Goal: Transaction & Acquisition: Subscribe to service/newsletter

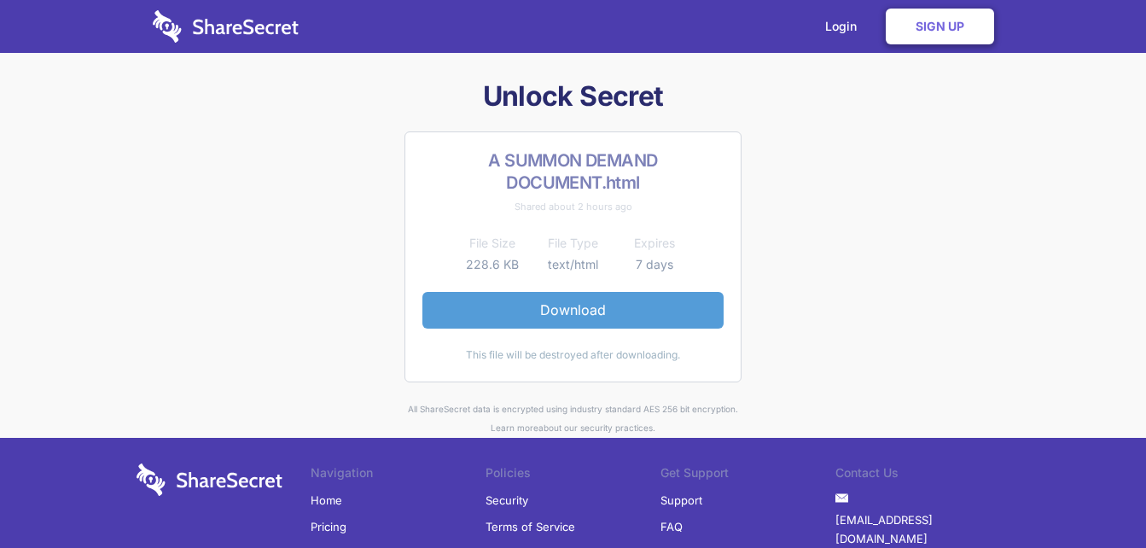
click at [578, 302] on link "Download" at bounding box center [572, 310] width 301 height 36
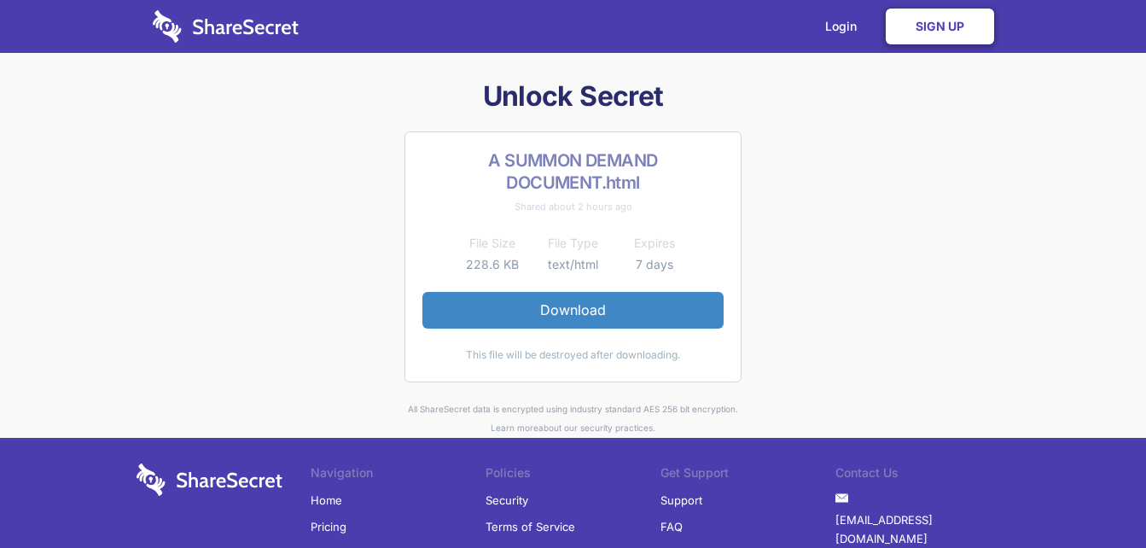
click at [934, 32] on link "Sign Up" at bounding box center [940, 27] width 108 height 36
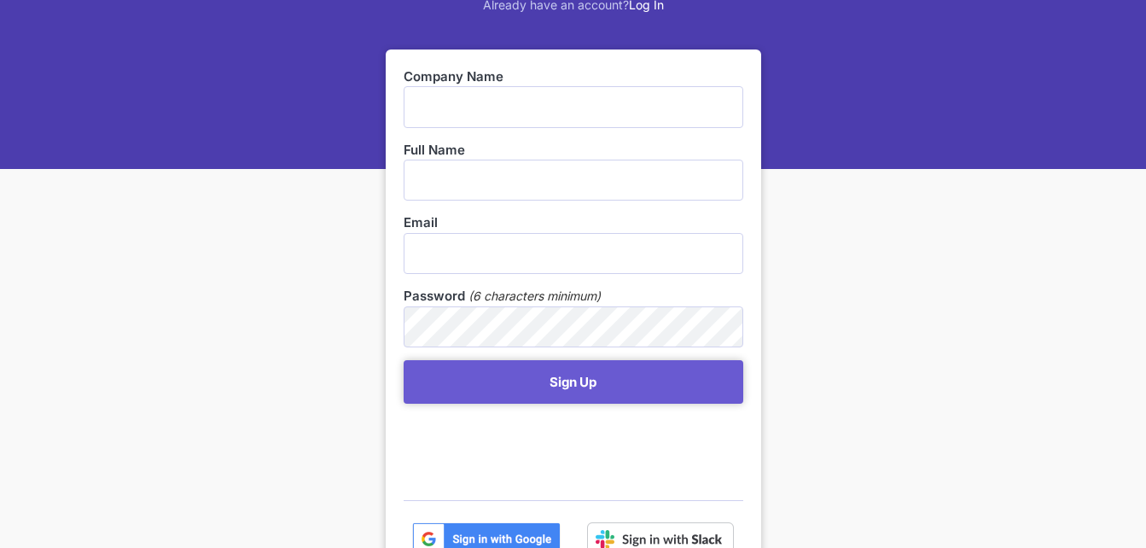
scroll to position [215, 0]
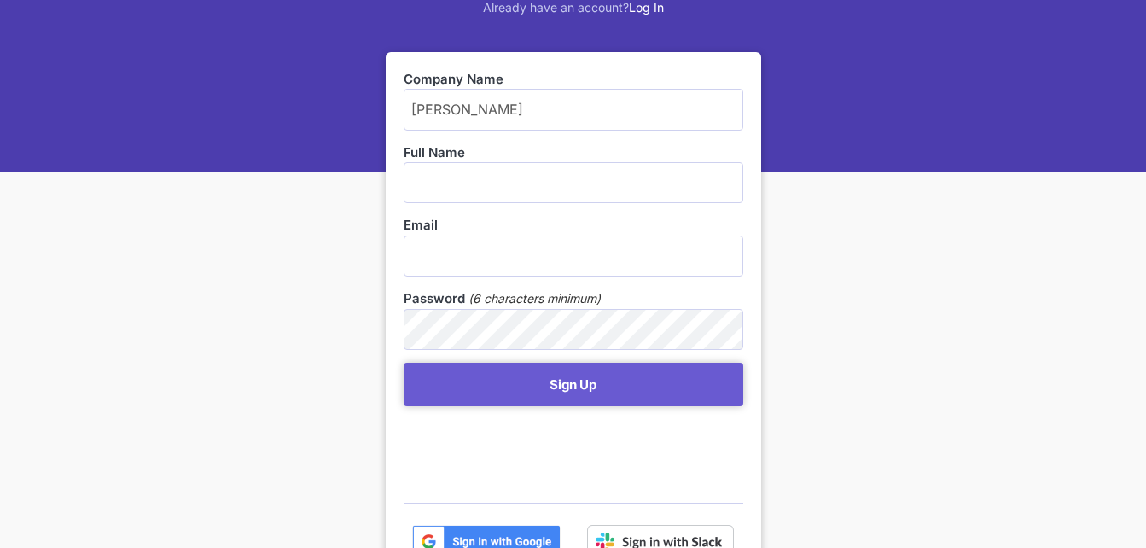
type input "Jerome Meyer"
click at [416, 175] on input "text" at bounding box center [574, 182] width 340 height 41
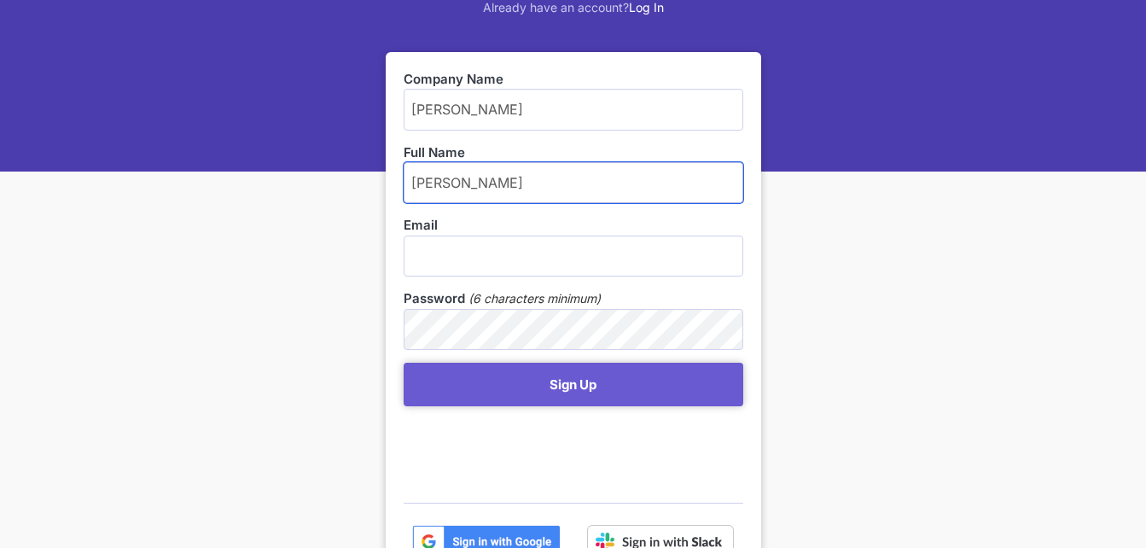
type input "Jerome Meyer"
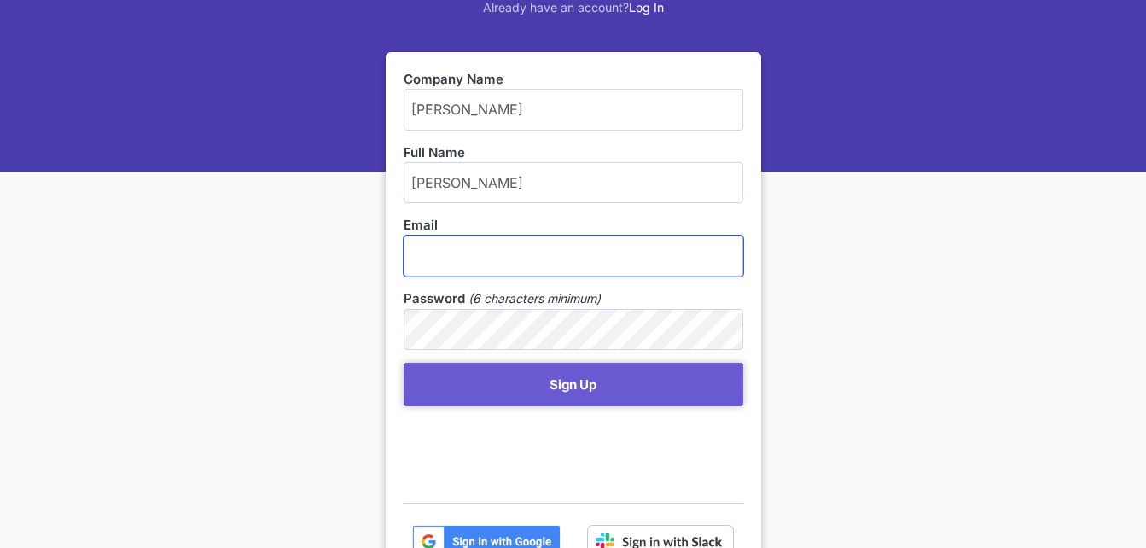
click at [419, 256] on input "email" at bounding box center [574, 255] width 340 height 41
type input "Jerome.Meyer@ecdoe.gov.za"
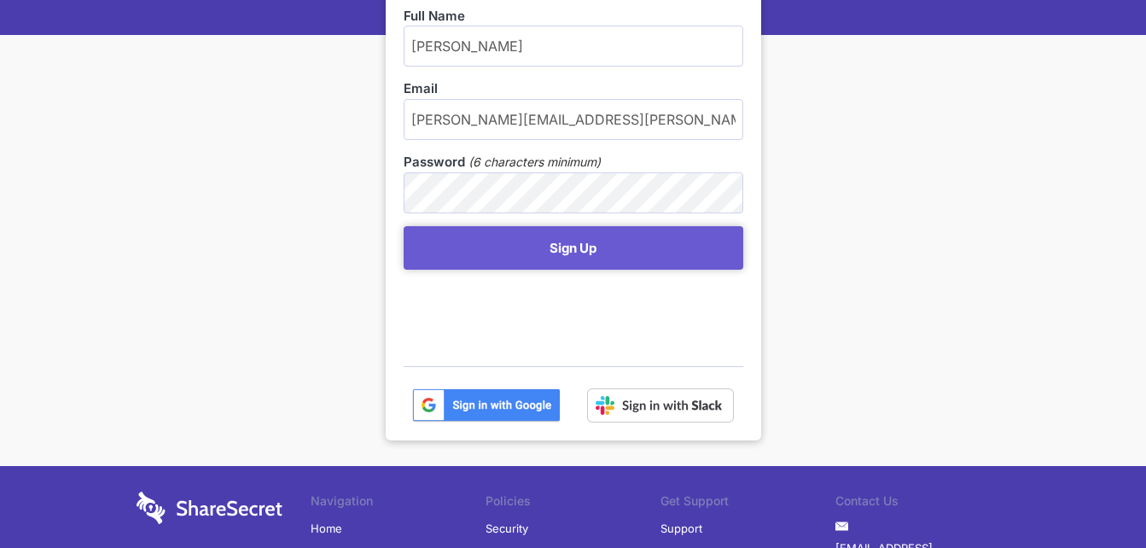
scroll to position [348, 0]
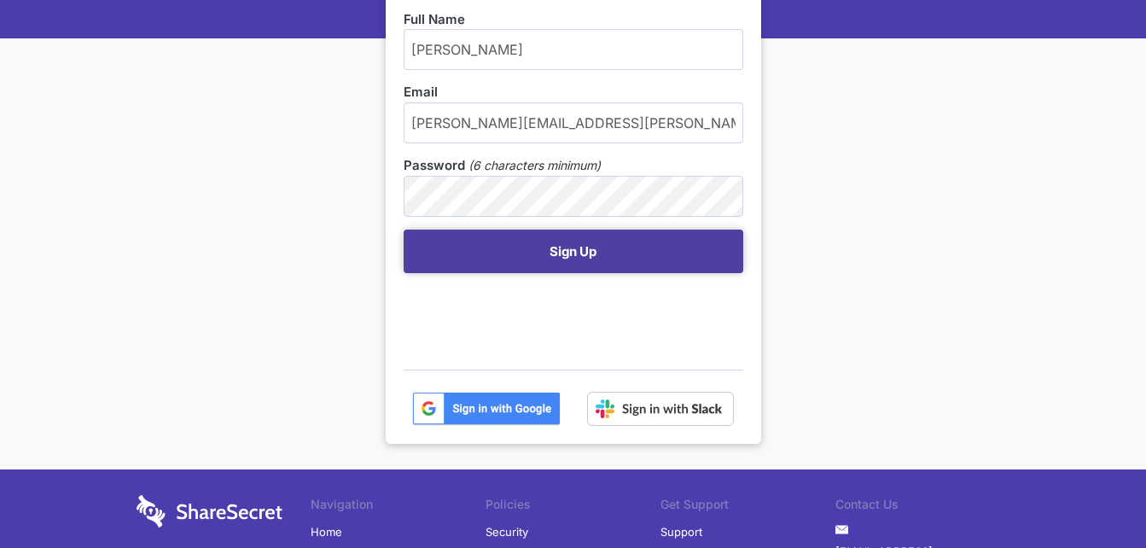
click at [561, 240] on button "Sign Up" at bounding box center [574, 252] width 340 height 44
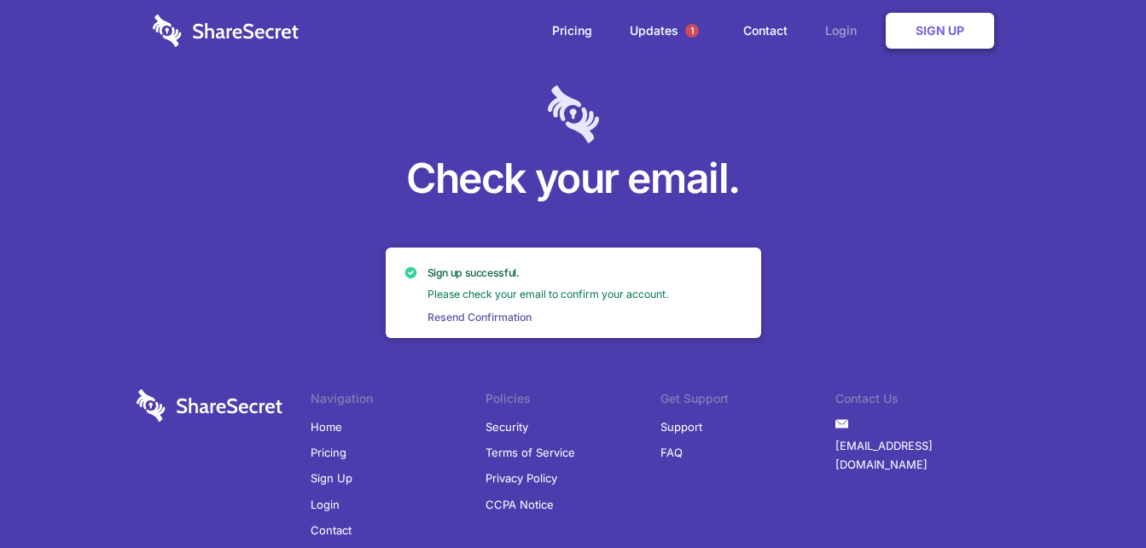
click at [832, 23] on link "Login" at bounding box center [845, 30] width 74 height 53
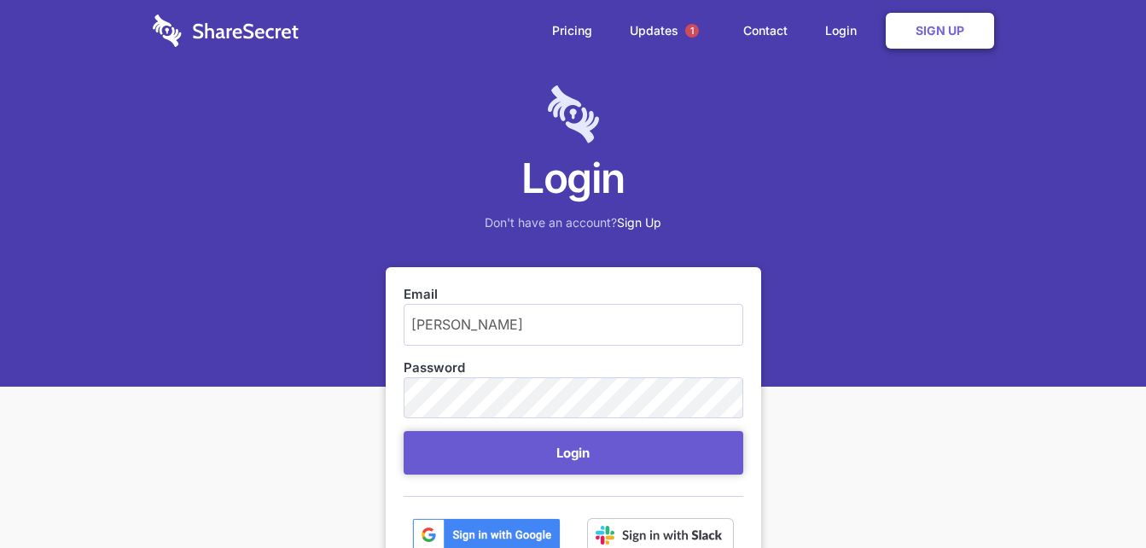
click at [498, 326] on input "Jerome Meyer" at bounding box center [574, 324] width 340 height 41
click at [510, 329] on input "Jerome Meyer" at bounding box center [574, 324] width 340 height 41
type input "Jerome.Meyer@ecdoe.gov.za"
click at [847, 440] on div "Login Don't have an account? Sign Up Email Jerome.Meyer@ecdoe.gov.za Password L…" at bounding box center [573, 442] width 1146 height 885
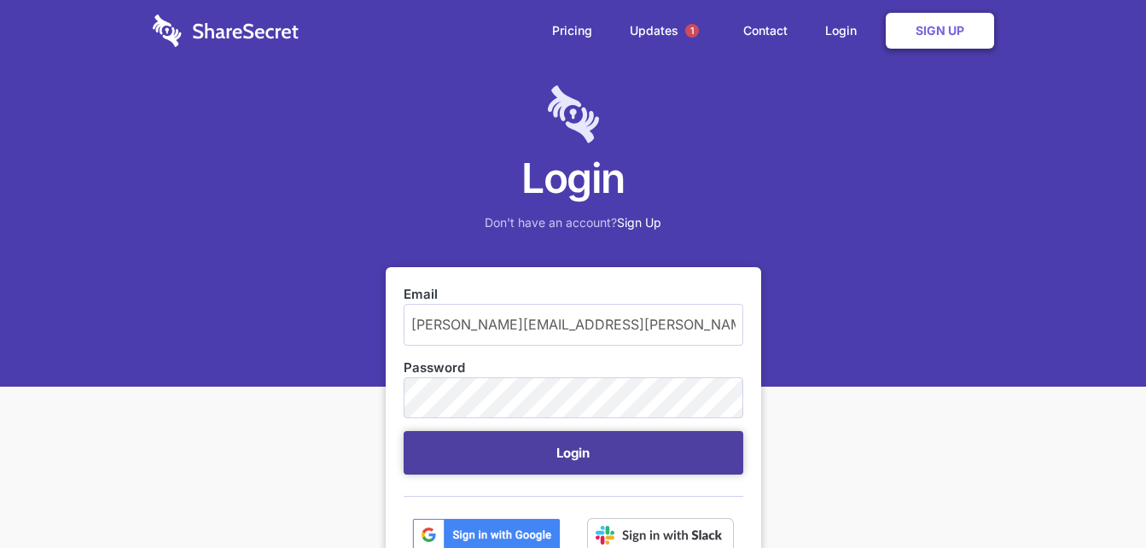
click at [619, 462] on button "Login" at bounding box center [574, 453] width 340 height 44
click at [605, 455] on button "Login" at bounding box center [574, 453] width 340 height 44
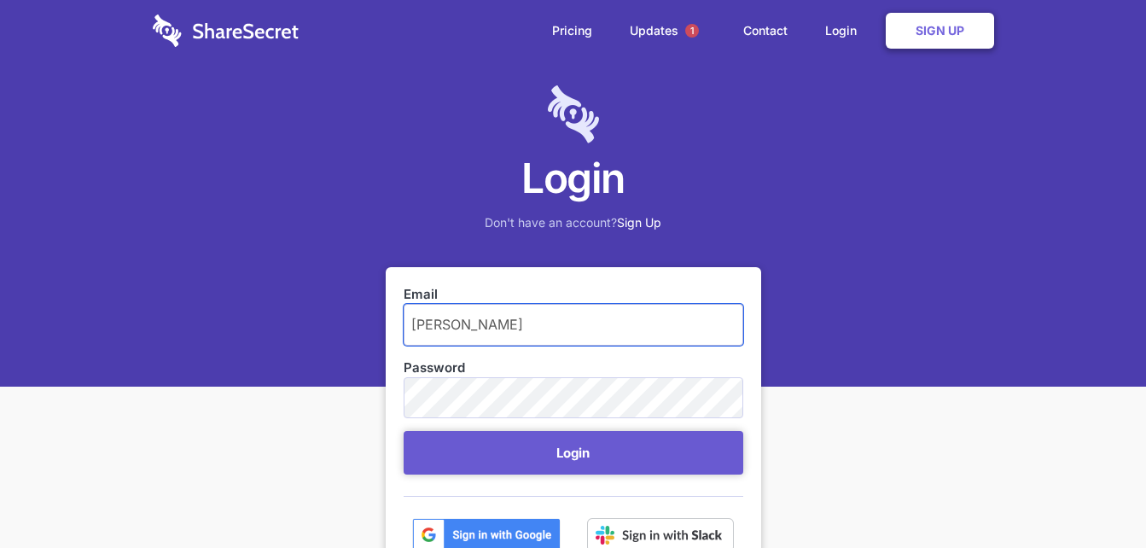
click at [529, 317] on input "Jerome Meyer" at bounding box center [574, 324] width 340 height 41
click at [464, 325] on input "Jerome Meyer" at bounding box center [574, 324] width 340 height 41
type input "Jerome.Meyer@ecdoe.gov.za"
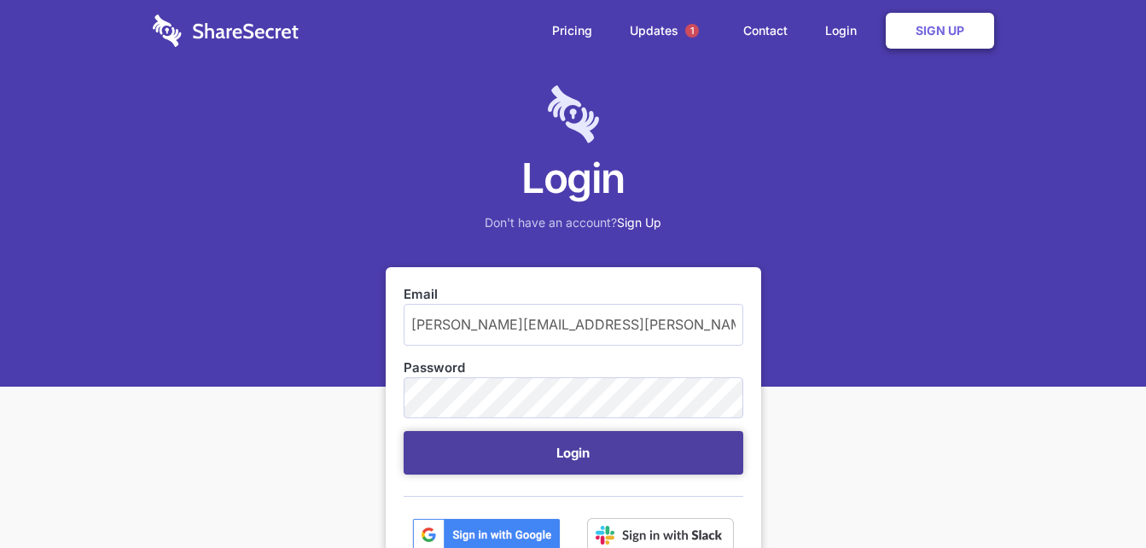
click at [547, 446] on button "Login" at bounding box center [574, 453] width 340 height 44
